Goal: Information Seeking & Learning: Learn about a topic

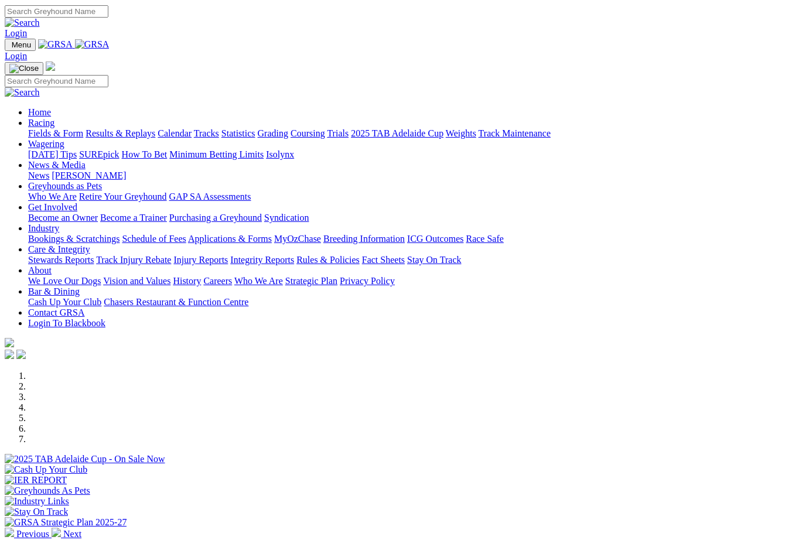
click at [54, 117] on link "Racing" at bounding box center [41, 122] width 26 height 10
click at [191, 128] on link "Calendar" at bounding box center [175, 133] width 34 height 10
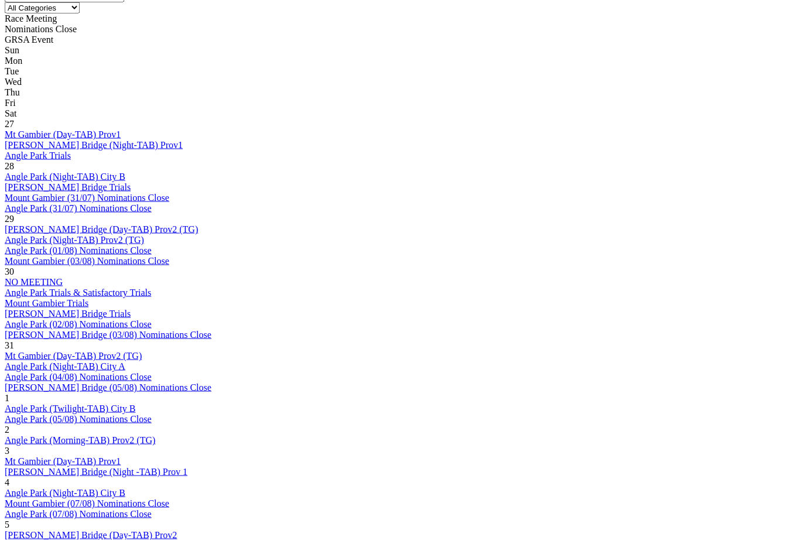
scroll to position [556, 0]
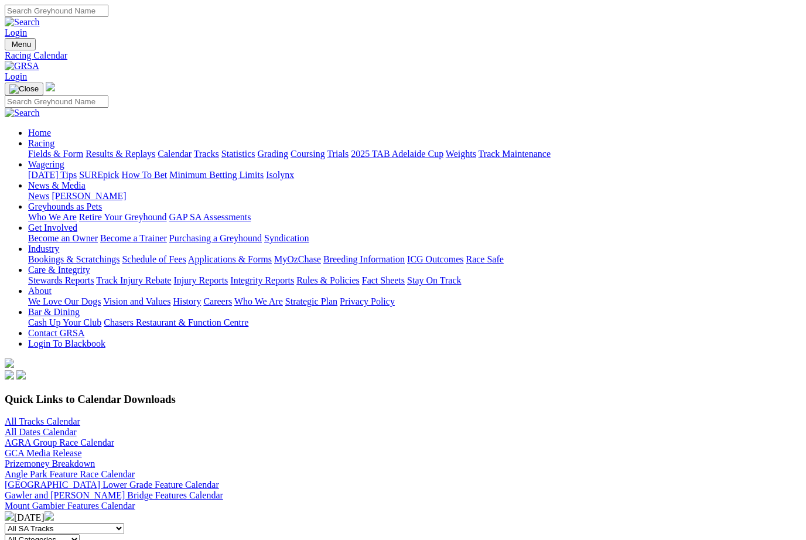
scroll to position [716, 238]
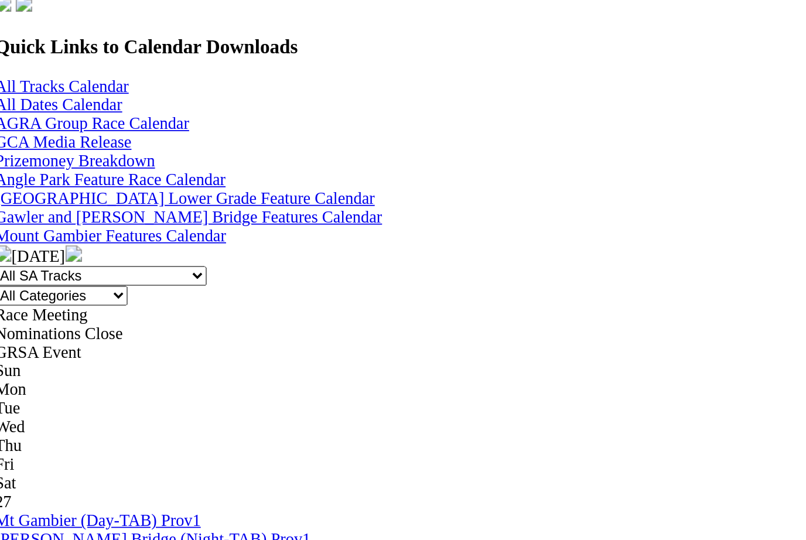
scroll to position [372, 0]
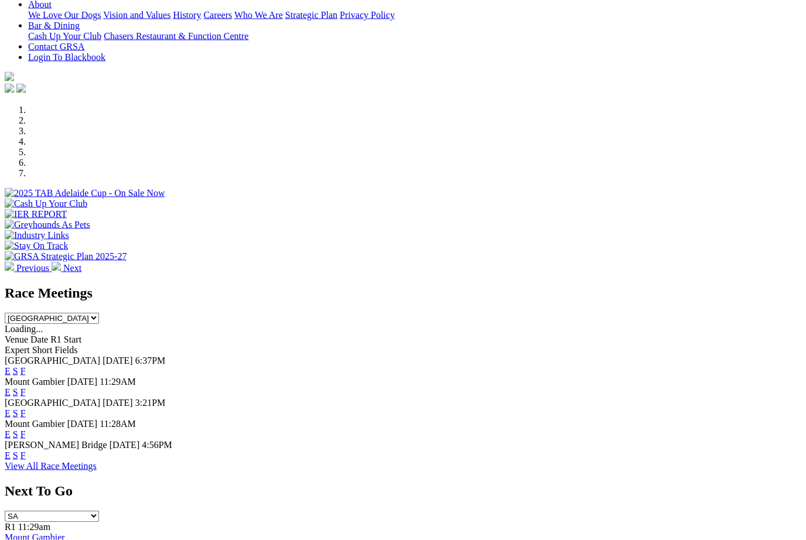
scroll to position [266, 0]
click at [26, 365] on link "F" at bounding box center [22, 370] width 5 height 10
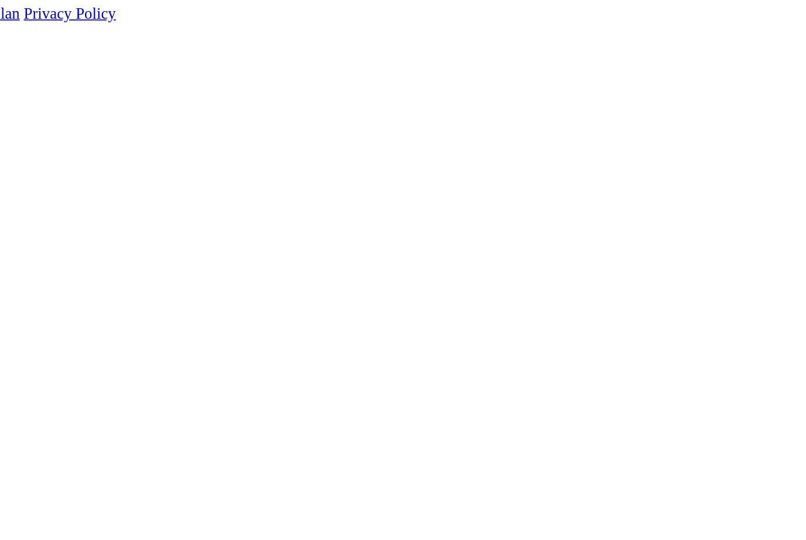
scroll to position [105, 10]
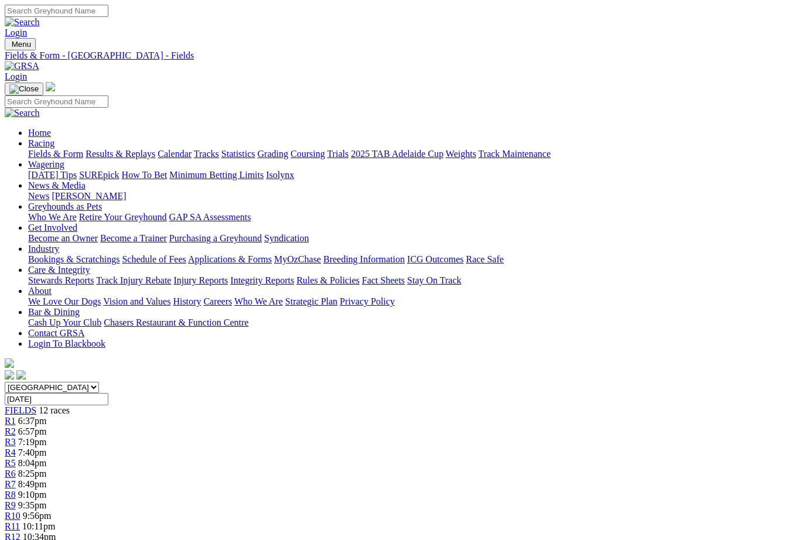
scroll to position [294, 322]
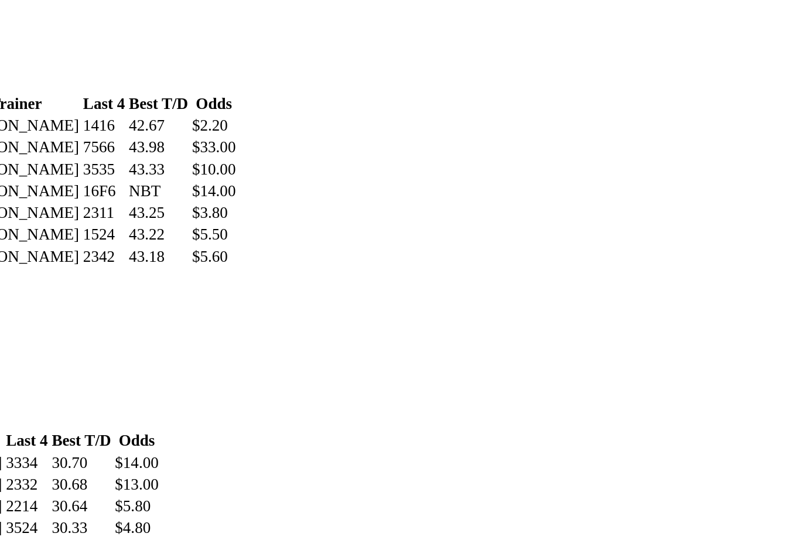
scroll to position [1286, 0]
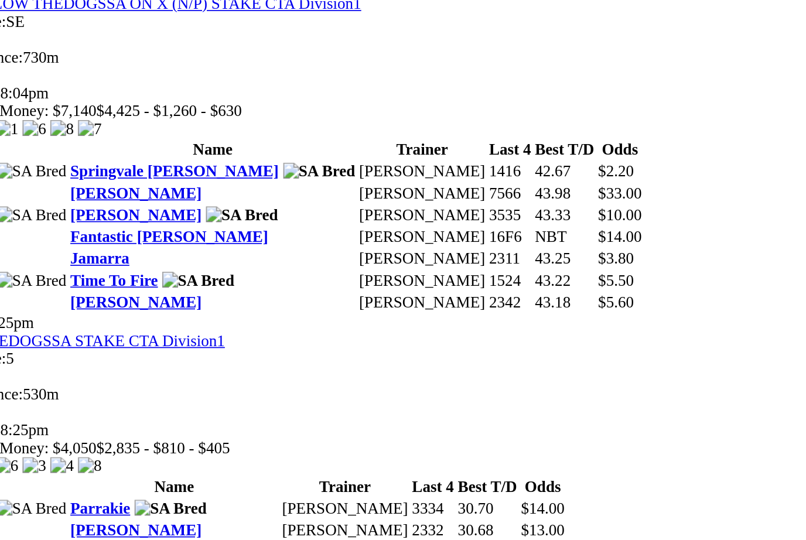
scroll to position [1457, 19]
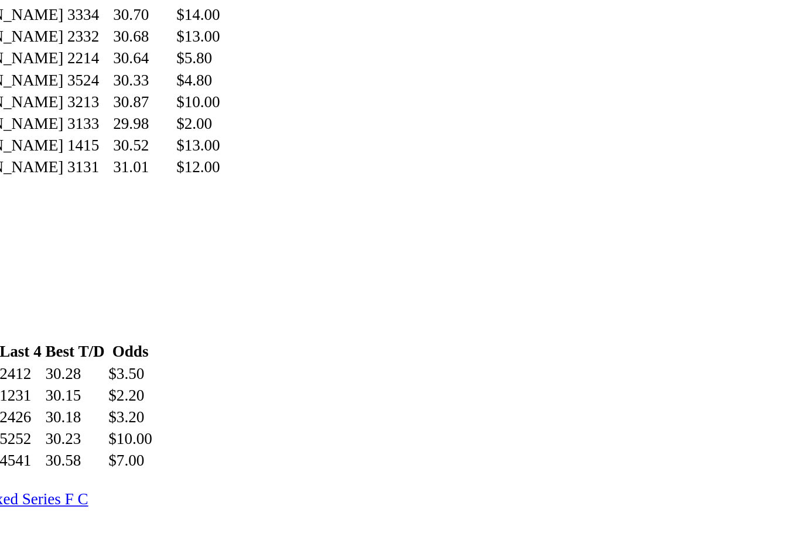
scroll to position [1551, 0]
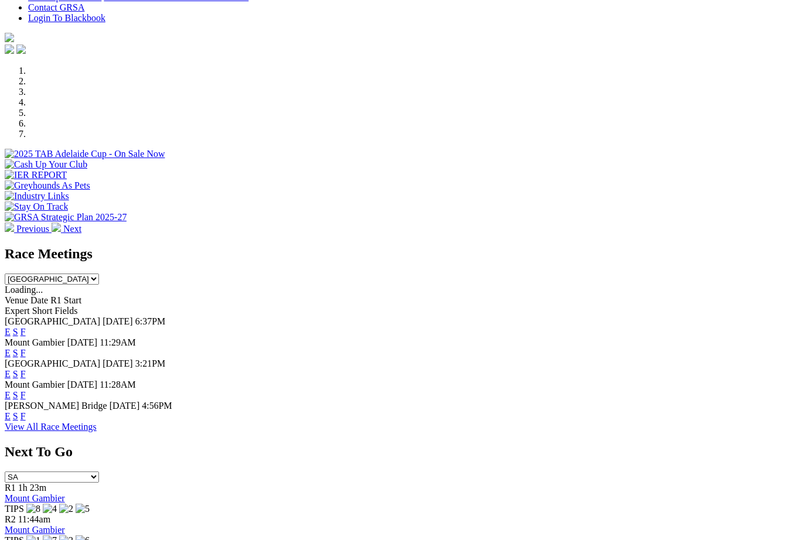
scroll to position [297, 0]
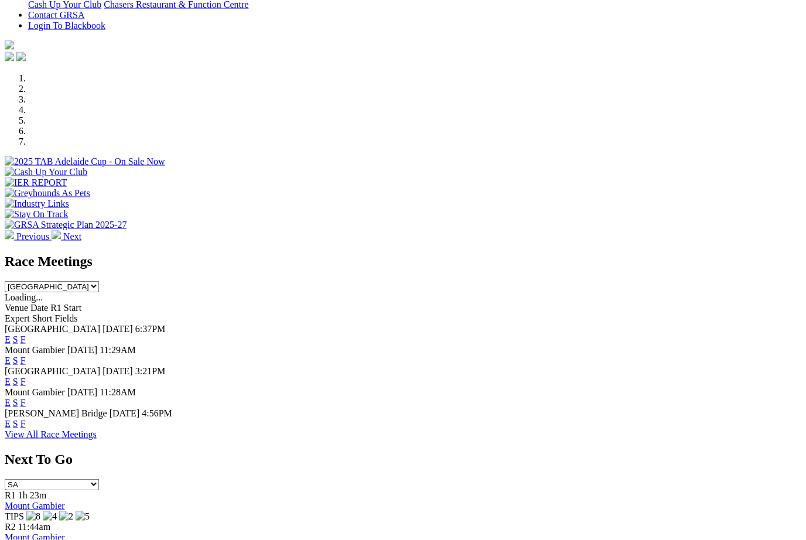
click at [99, 281] on select "[GEOGRAPHIC_DATA] [GEOGRAPHIC_DATA] [GEOGRAPHIC_DATA] [GEOGRAPHIC_DATA] [GEOGRA…" at bounding box center [52, 286] width 94 height 11
select select "VIC"
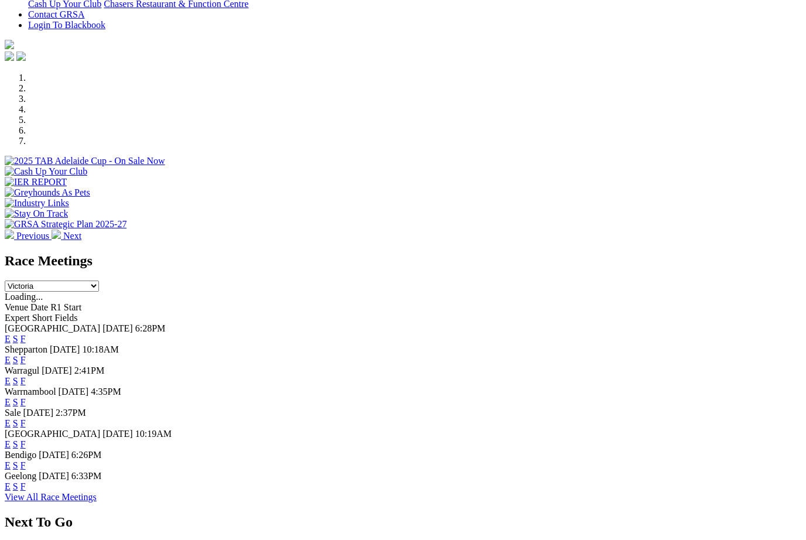
click at [26, 334] on link "F" at bounding box center [22, 339] width 5 height 10
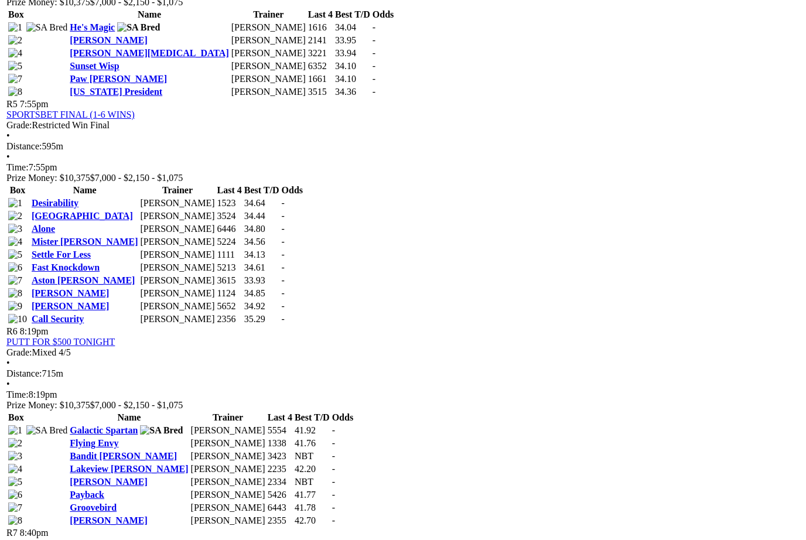
scroll to position [1335, 0]
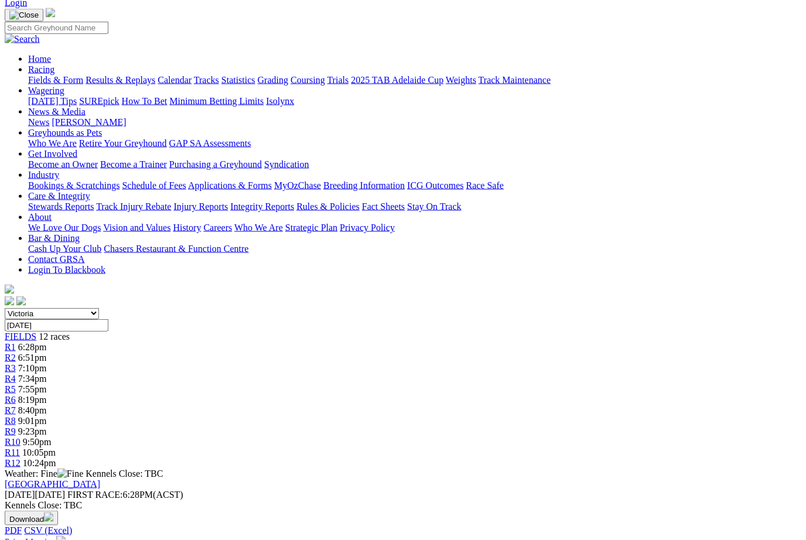
scroll to position [0, 0]
